Goal: Task Accomplishment & Management: Manage account settings

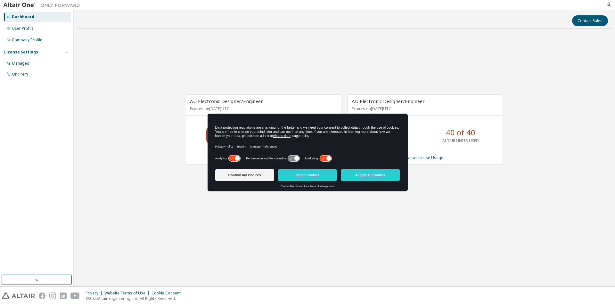
click at [323, 157] on icon at bounding box center [326, 159] width 12 height 6
click at [236, 160] on icon at bounding box center [237, 158] width 5 height 5
click at [354, 175] on button "Accept All Cookies" at bounding box center [370, 176] width 59 height 12
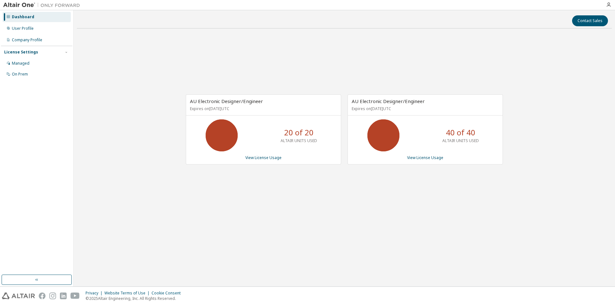
click at [346, 217] on div "AU Electronic Designer/Engineer Expires on May 24, 2026 UTC 20 of 20 ALTAIR UNI…" at bounding box center [344, 133] width 535 height 198
click at [154, 88] on div "AU Electronic Designer/Engineer Expires on May 24, 2026 UTC 20 of 20 ALTAIR UNI…" at bounding box center [344, 133] width 535 height 198
click at [42, 32] on div "User Profile" at bounding box center [37, 28] width 68 height 10
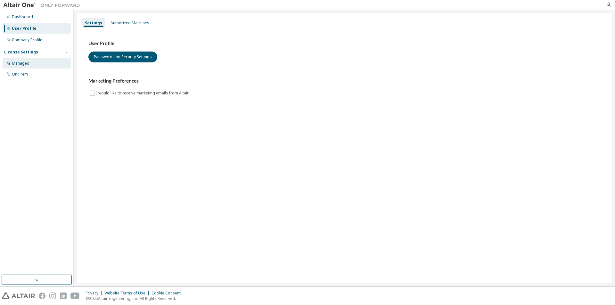
click at [43, 66] on div "Managed" at bounding box center [37, 63] width 68 height 10
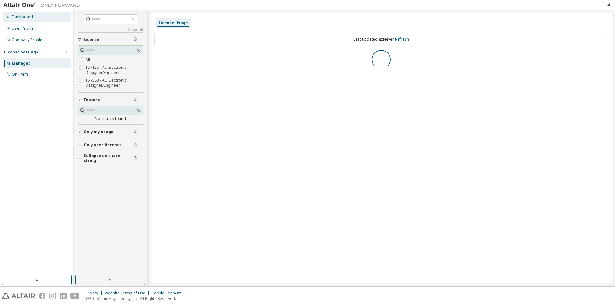
click at [35, 20] on div "Dashboard" at bounding box center [37, 17] width 68 height 10
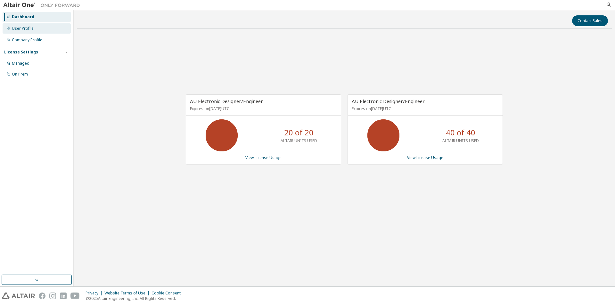
click at [26, 29] on div "User Profile" at bounding box center [23, 28] width 22 height 5
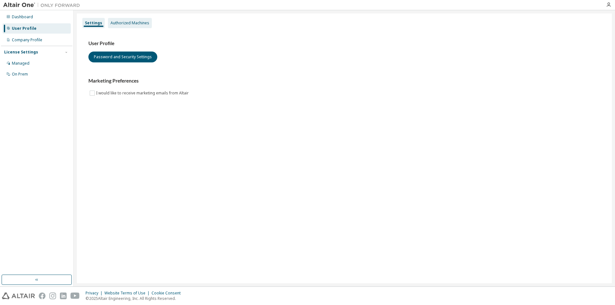
click at [115, 19] on div "Authorized Machines" at bounding box center [130, 23] width 44 height 10
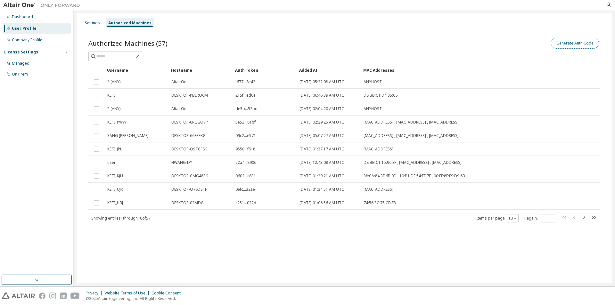
click at [571, 46] on button "Generate Auth Code" at bounding box center [575, 43] width 48 height 11
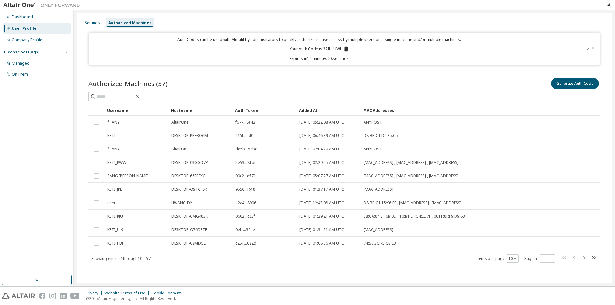
click at [345, 49] on icon at bounding box center [347, 49] width 4 height 4
